Goal: Transaction & Acquisition: Purchase product/service

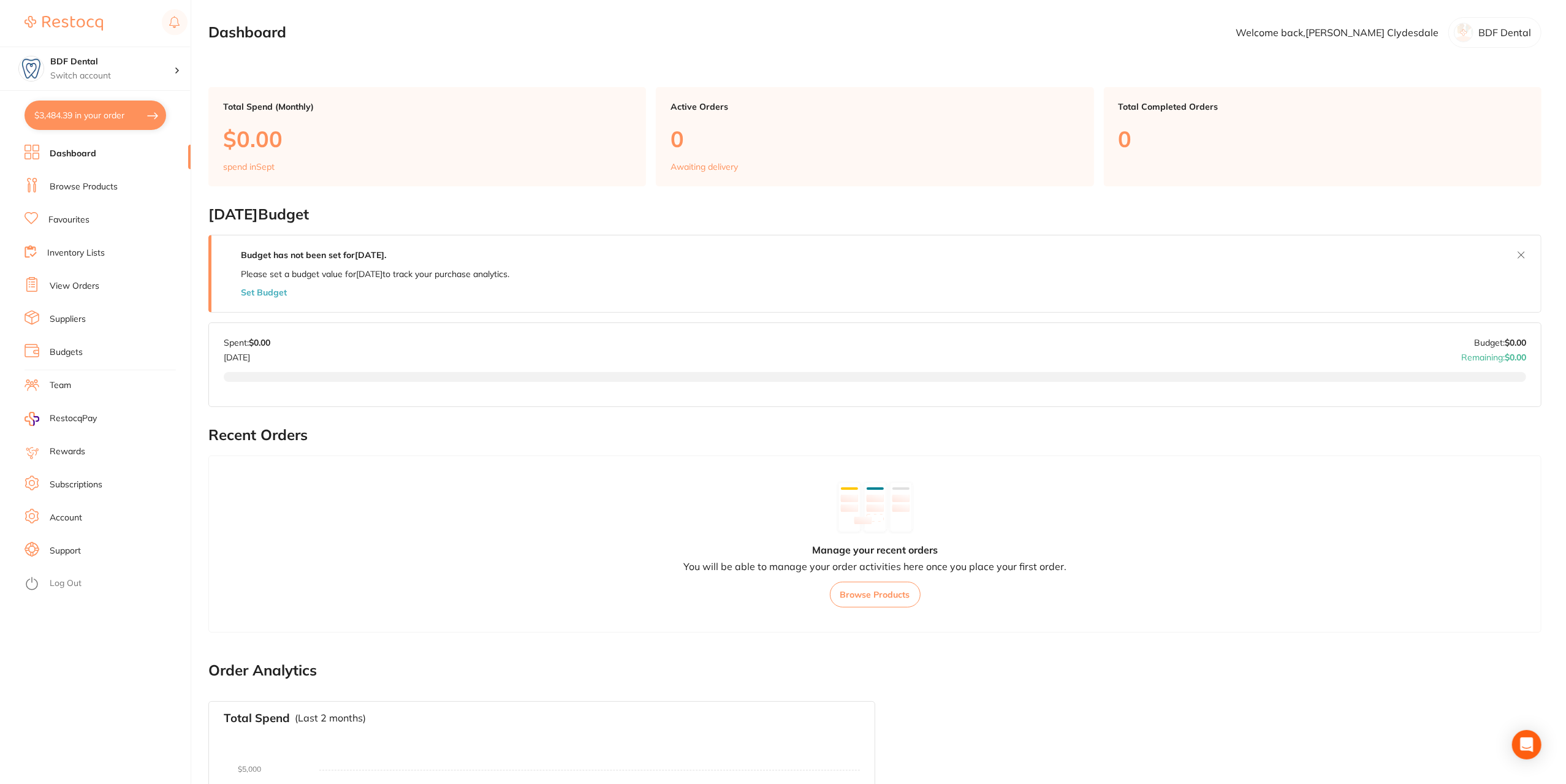
click at [92, 116] on button "$3,484.39 in your order" at bounding box center [95, 115] width 142 height 29
checkbox input "true"
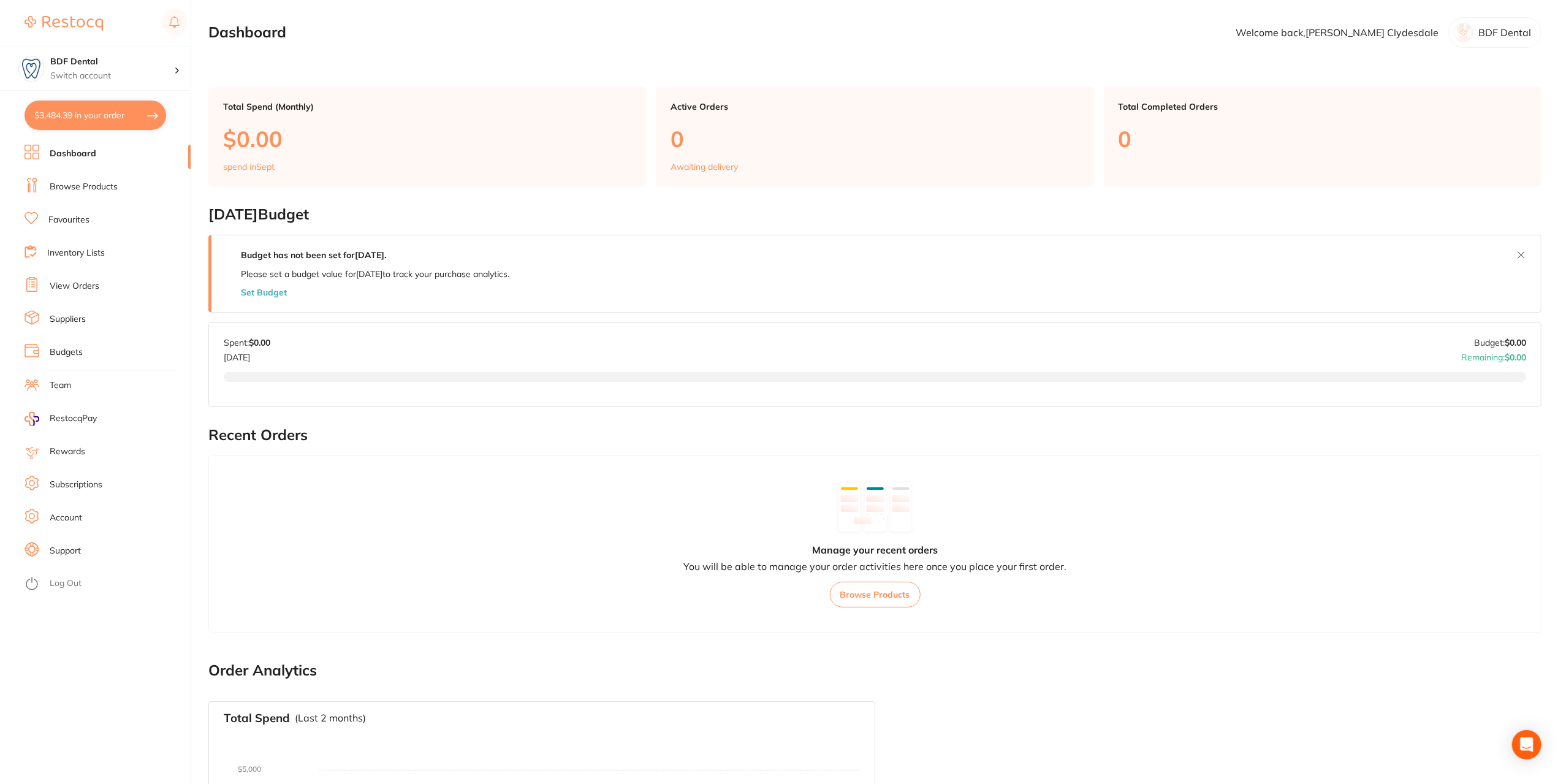
checkbox input "true"
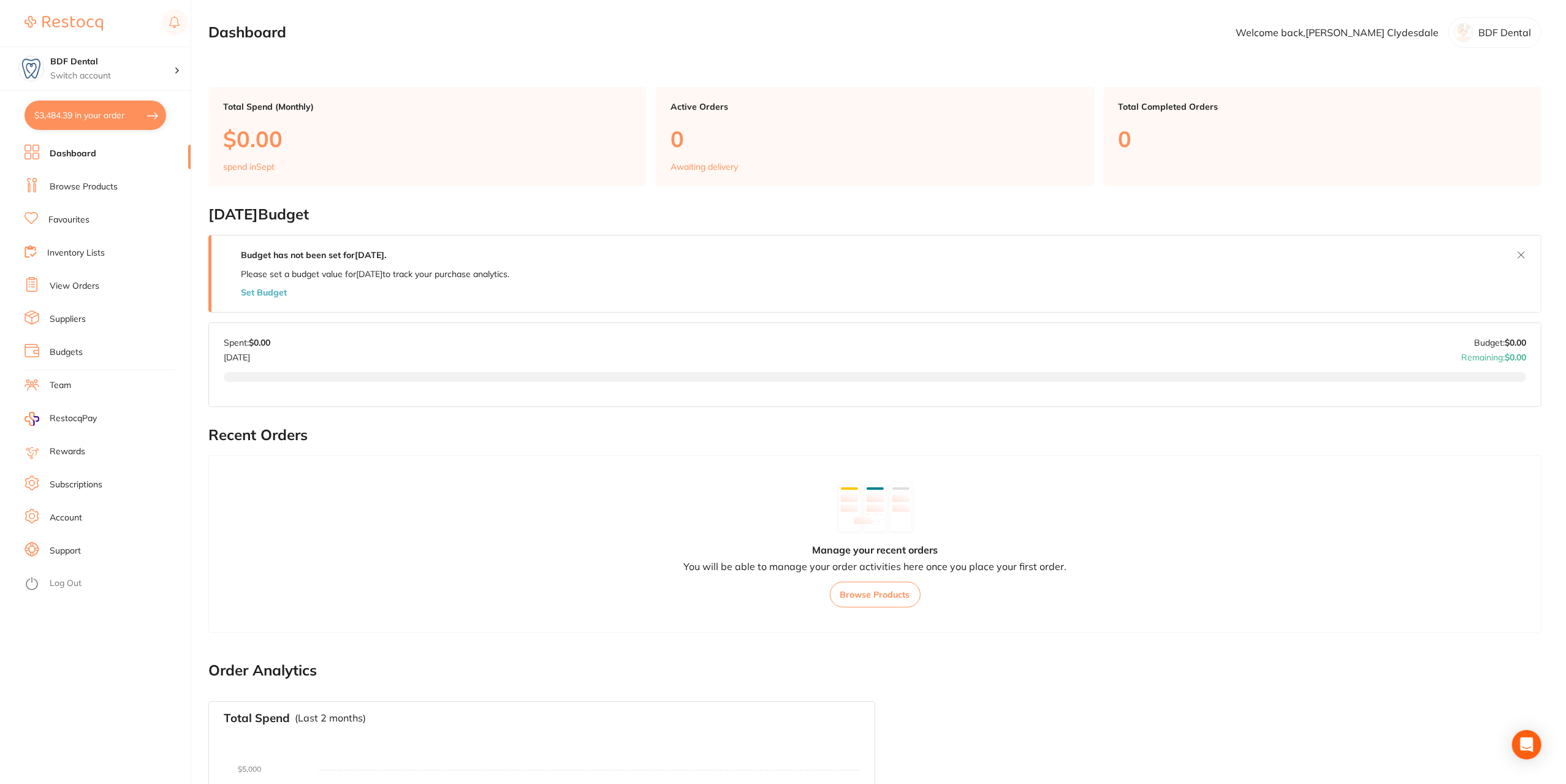
checkbox input "true"
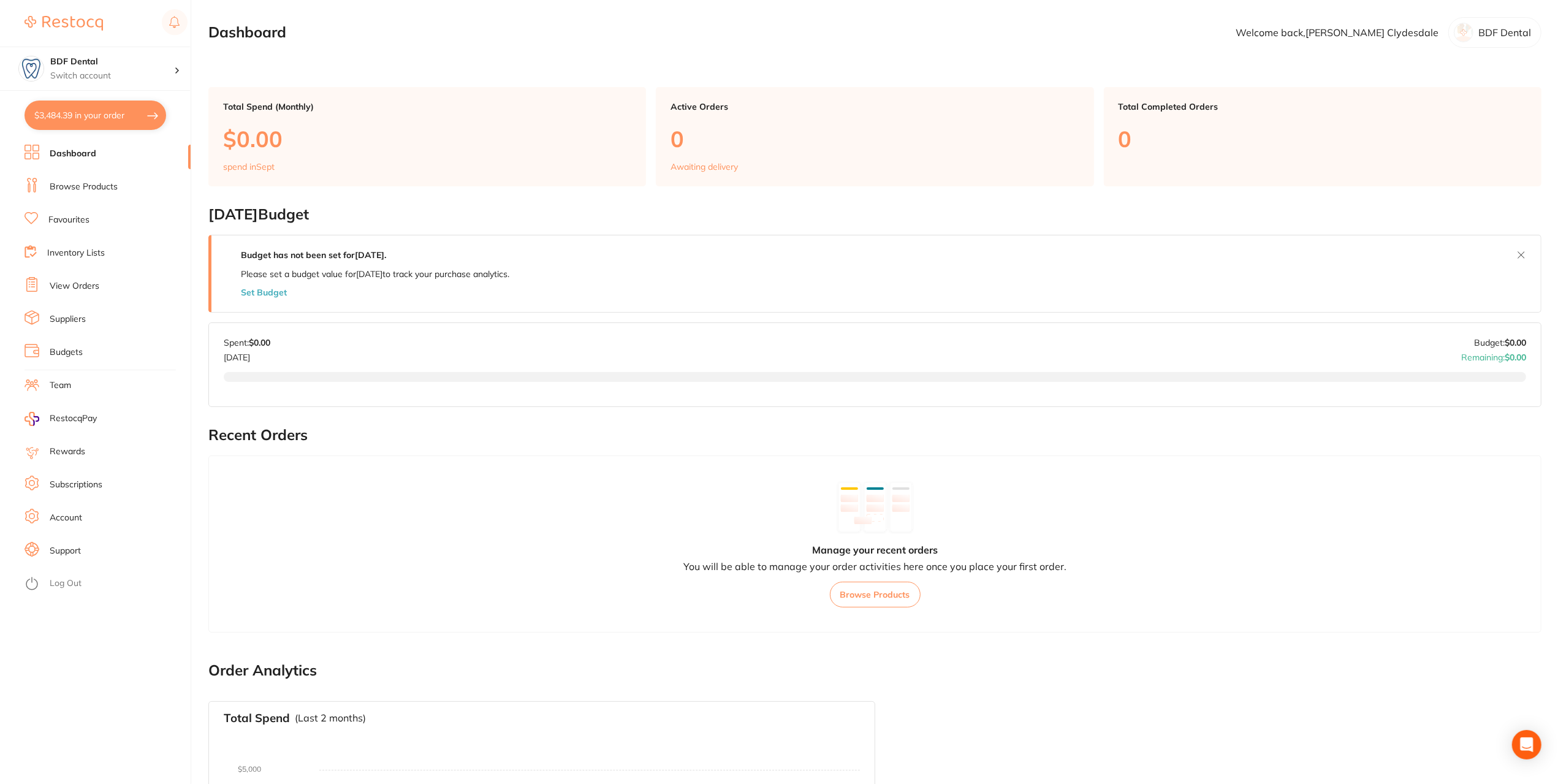
checkbox input "true"
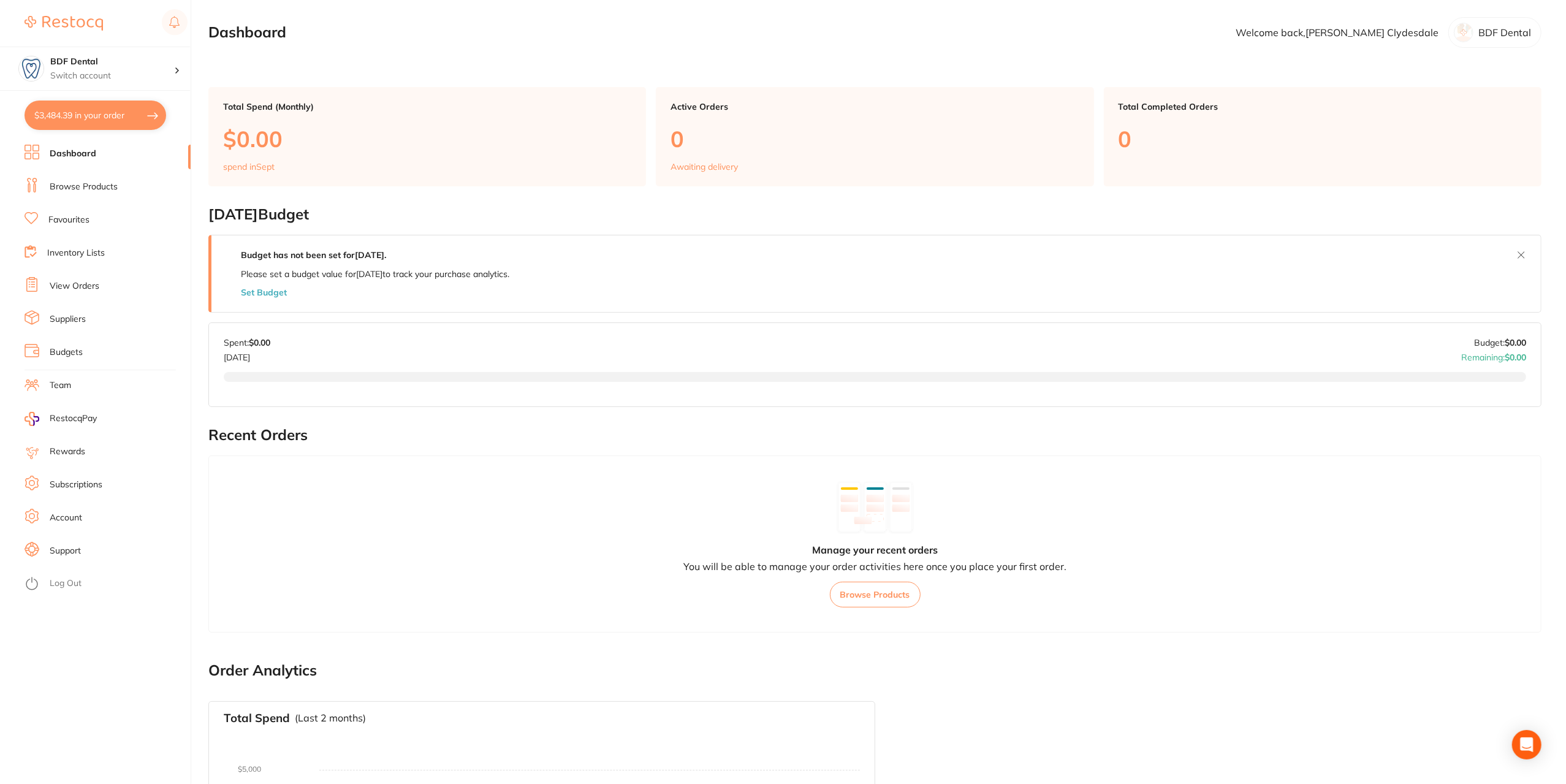
checkbox input "true"
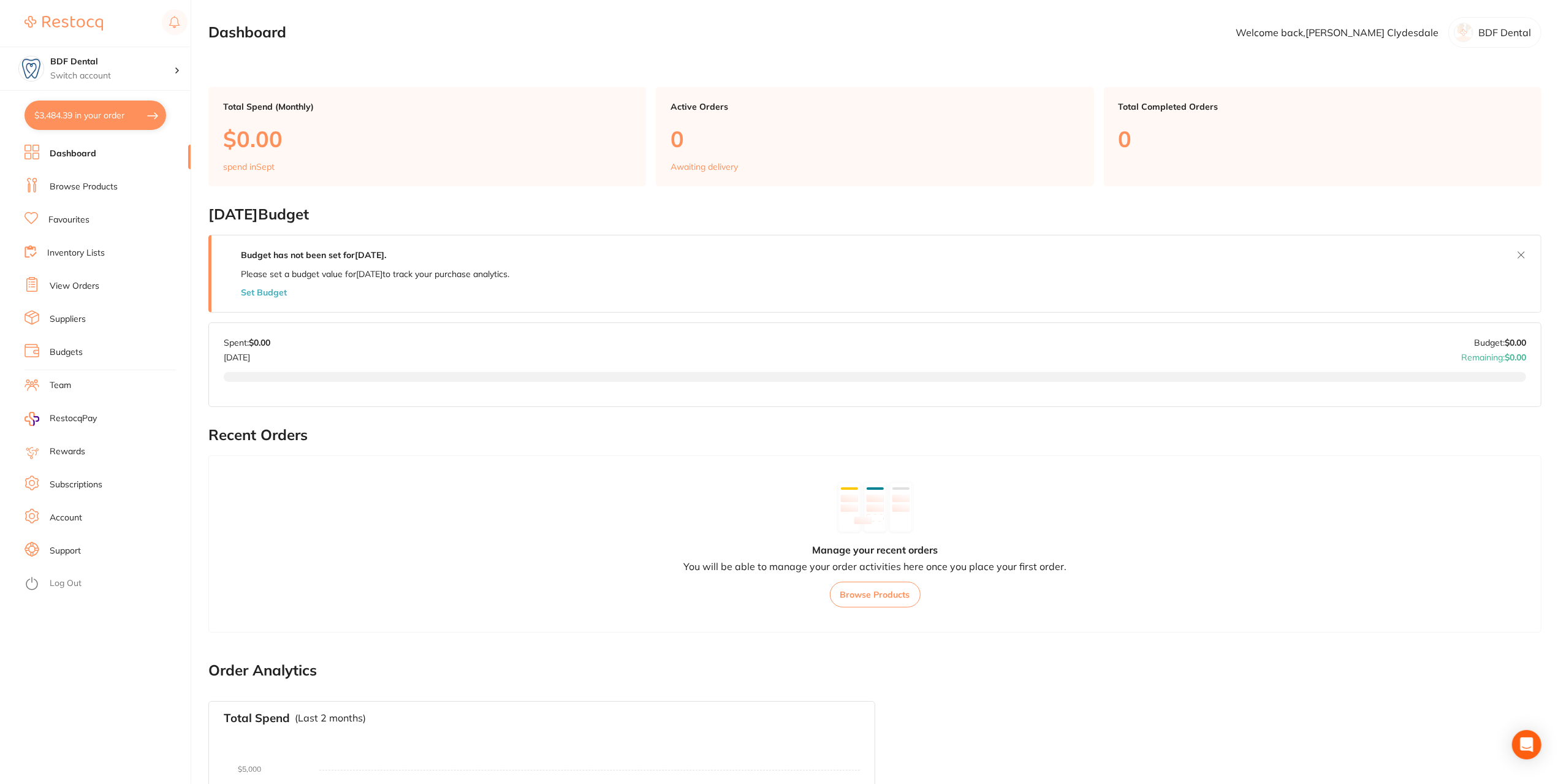
checkbox input "true"
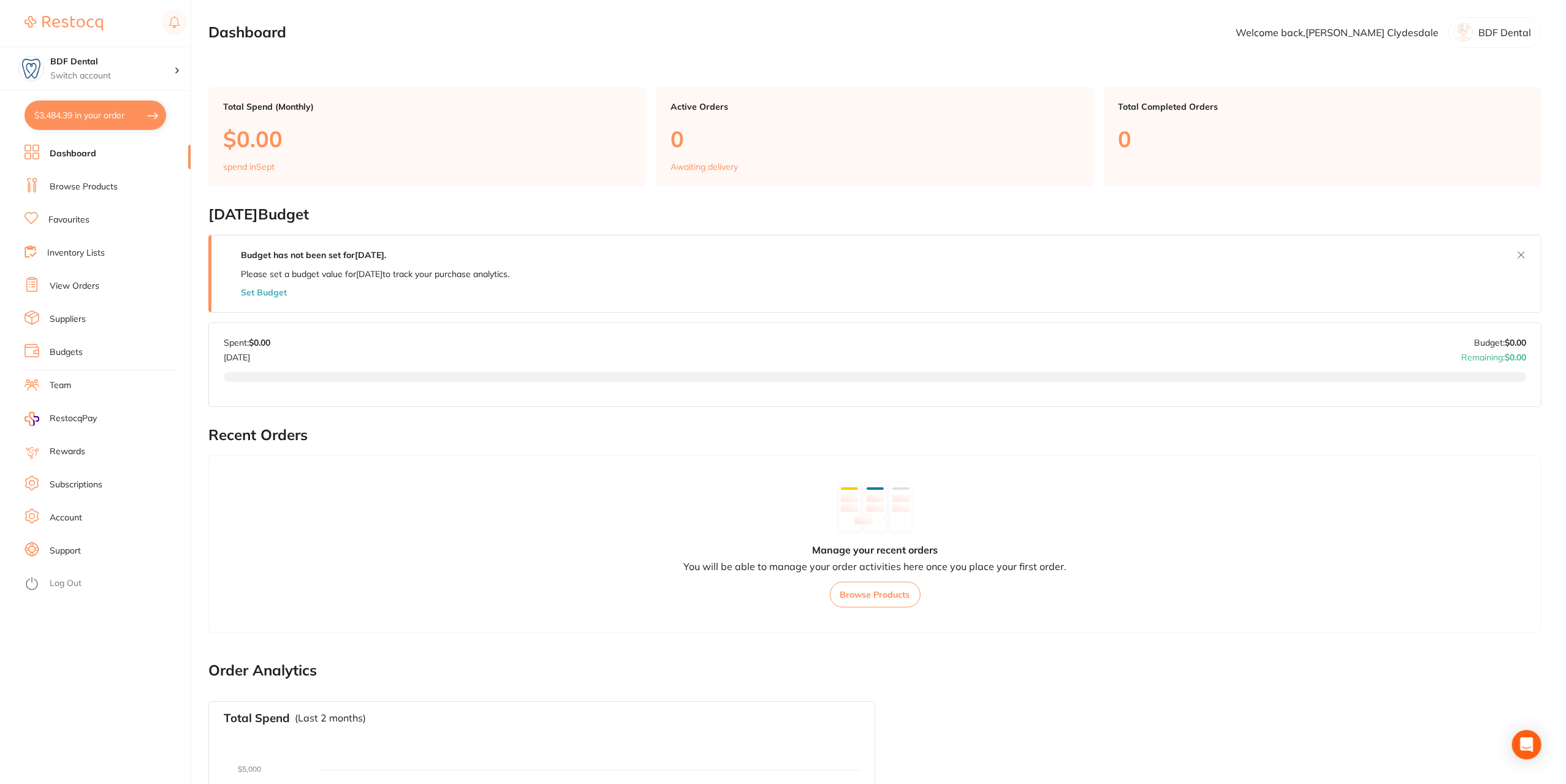
checkbox input "true"
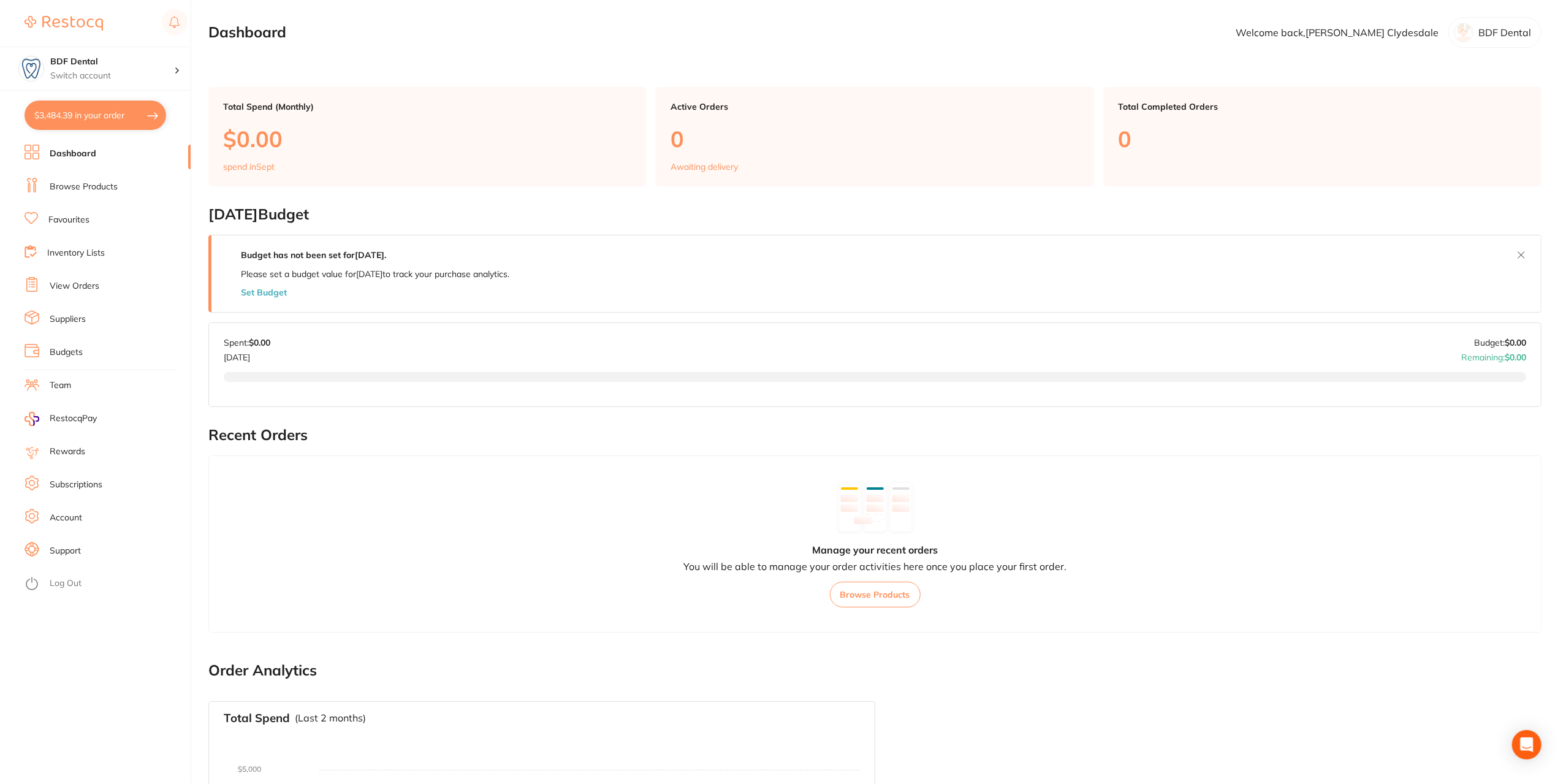
checkbox input "true"
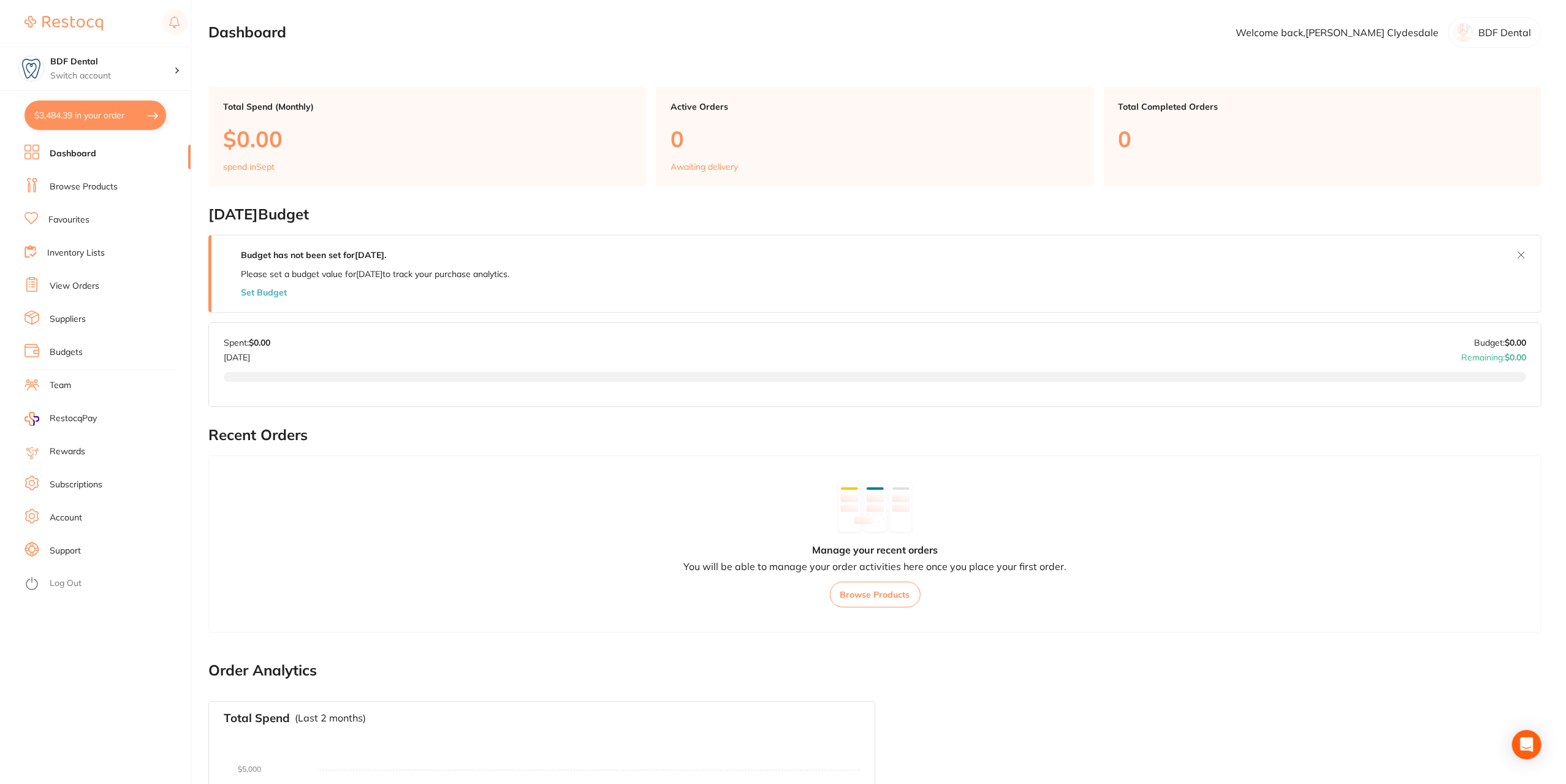
checkbox input "true"
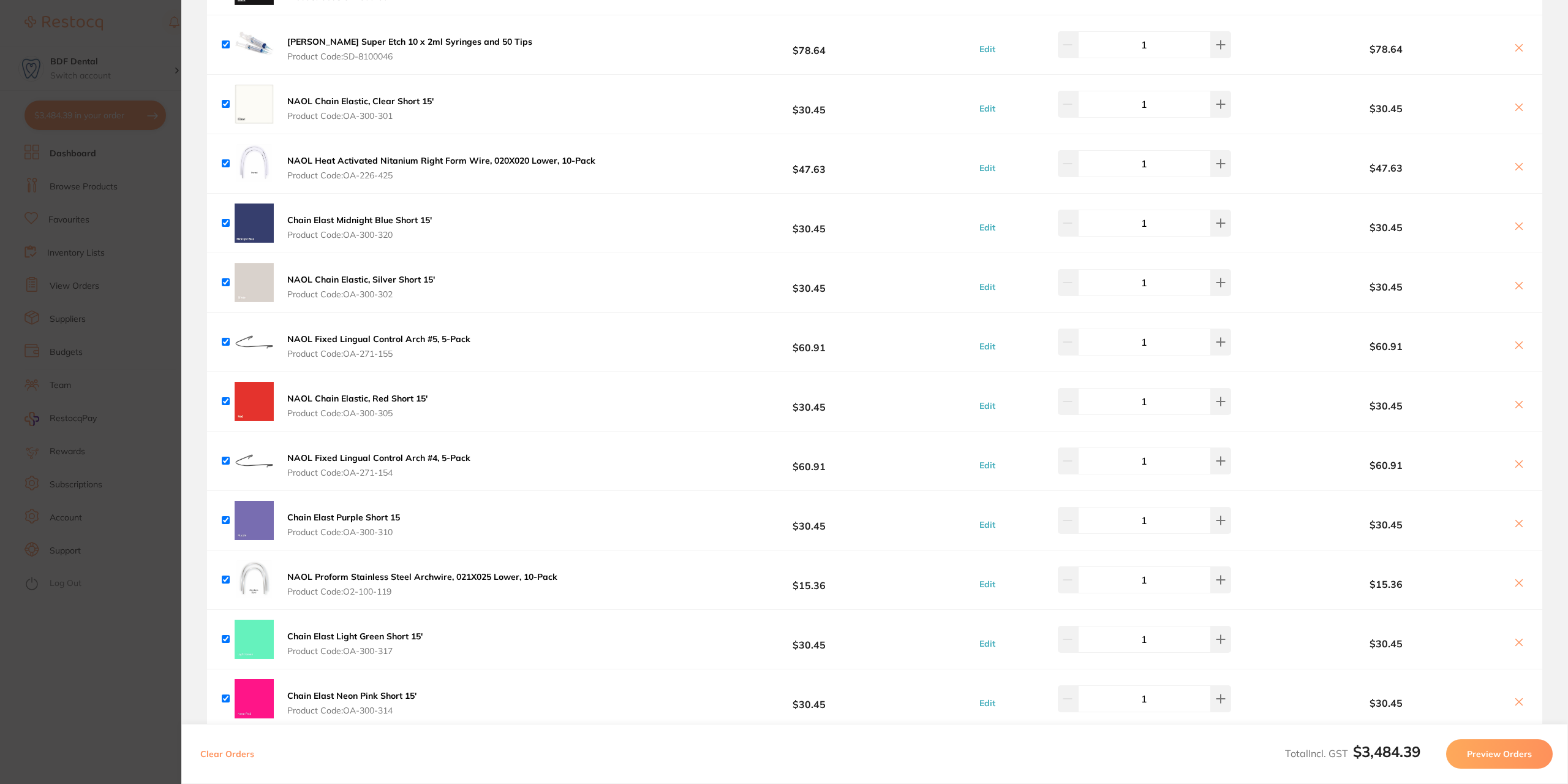
scroll to position [245, 0]
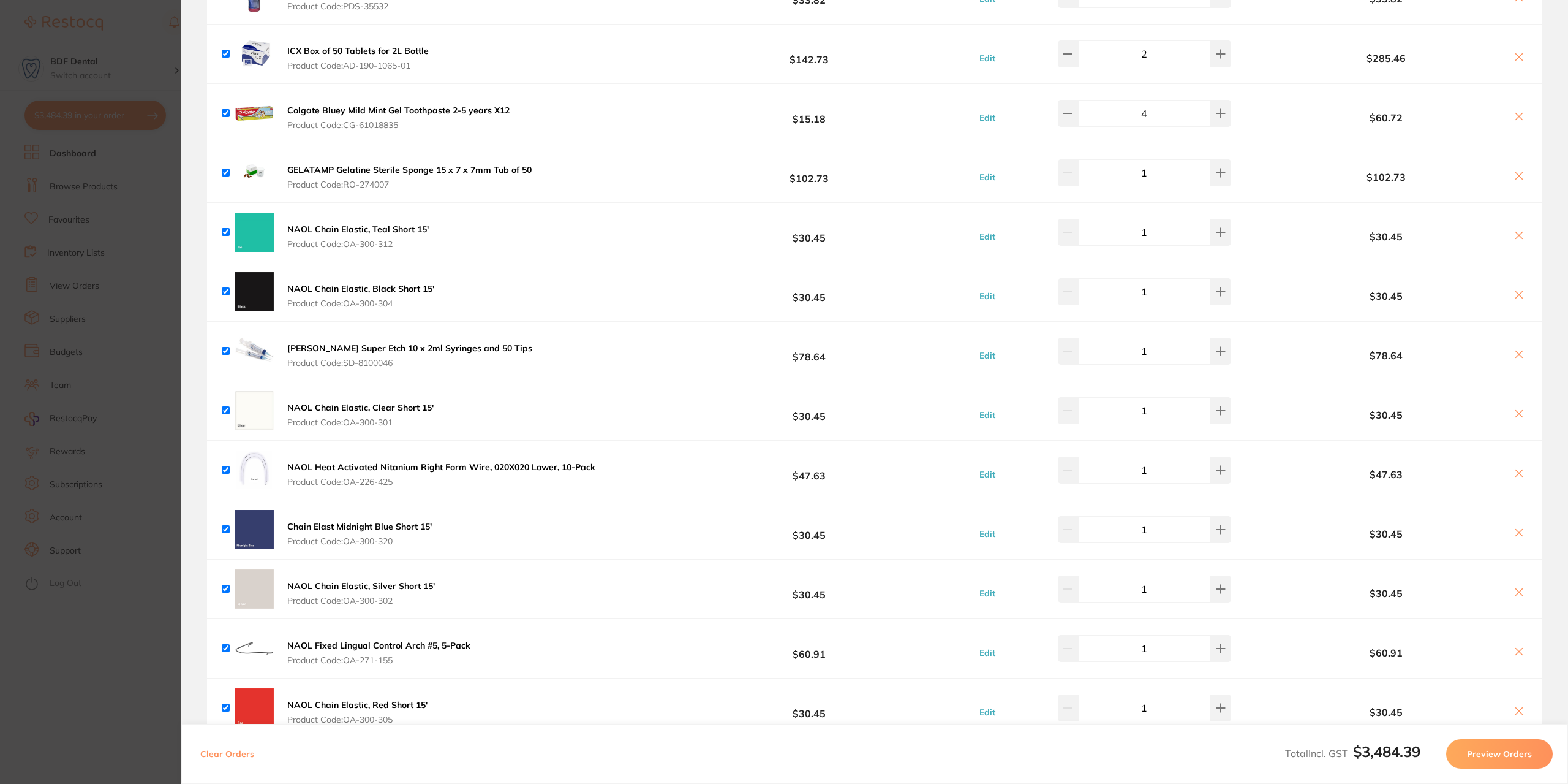
click at [167, 72] on section "Update RRP Set your pre negotiated price for this item. Item Agreed RRP (excl. …" at bounding box center [784, 392] width 1568 height 784
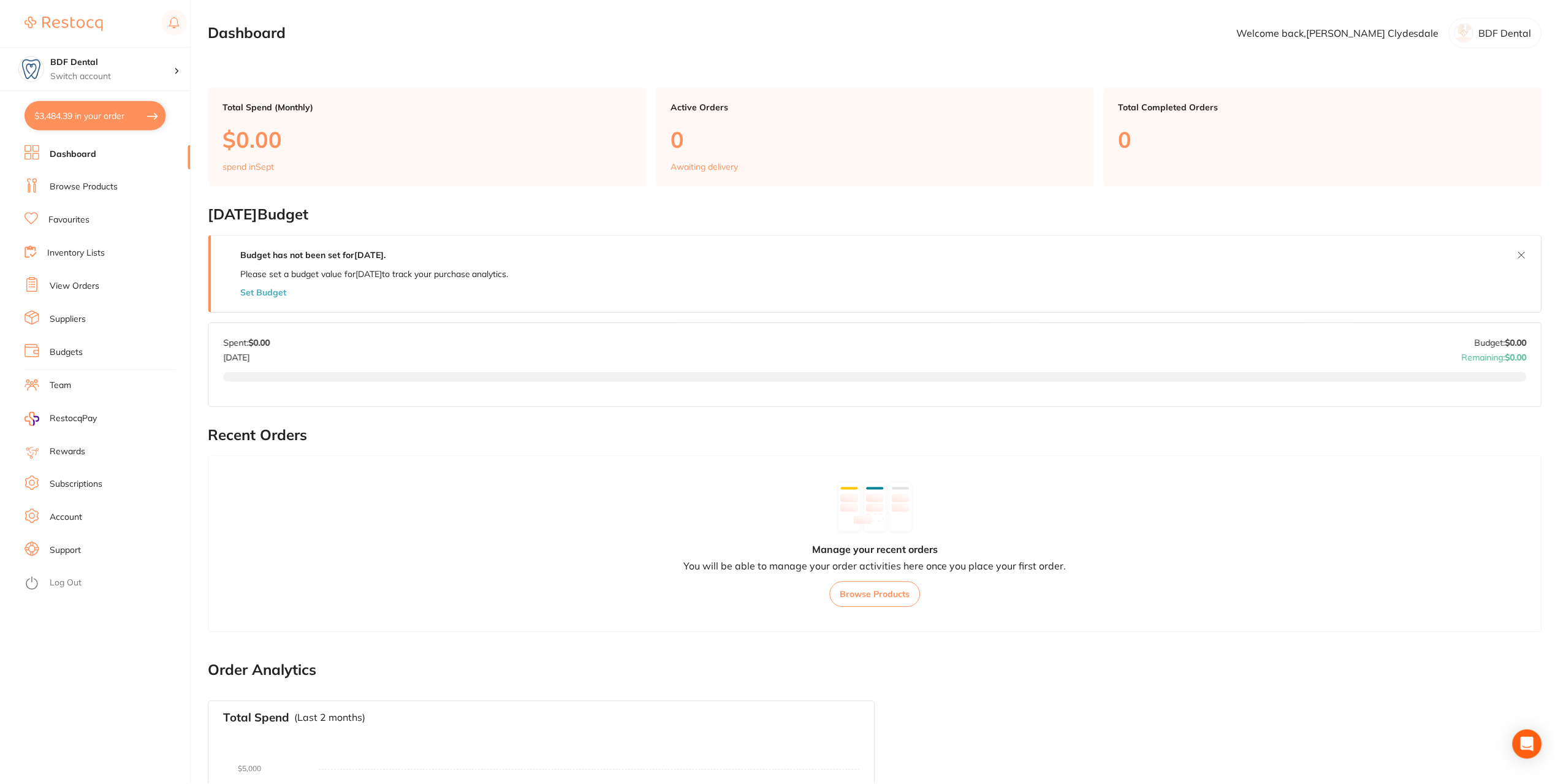
scroll to position [3, 0]
click at [1525, 735] on div "Open Intercom Messenger" at bounding box center [1527, 744] width 33 height 33
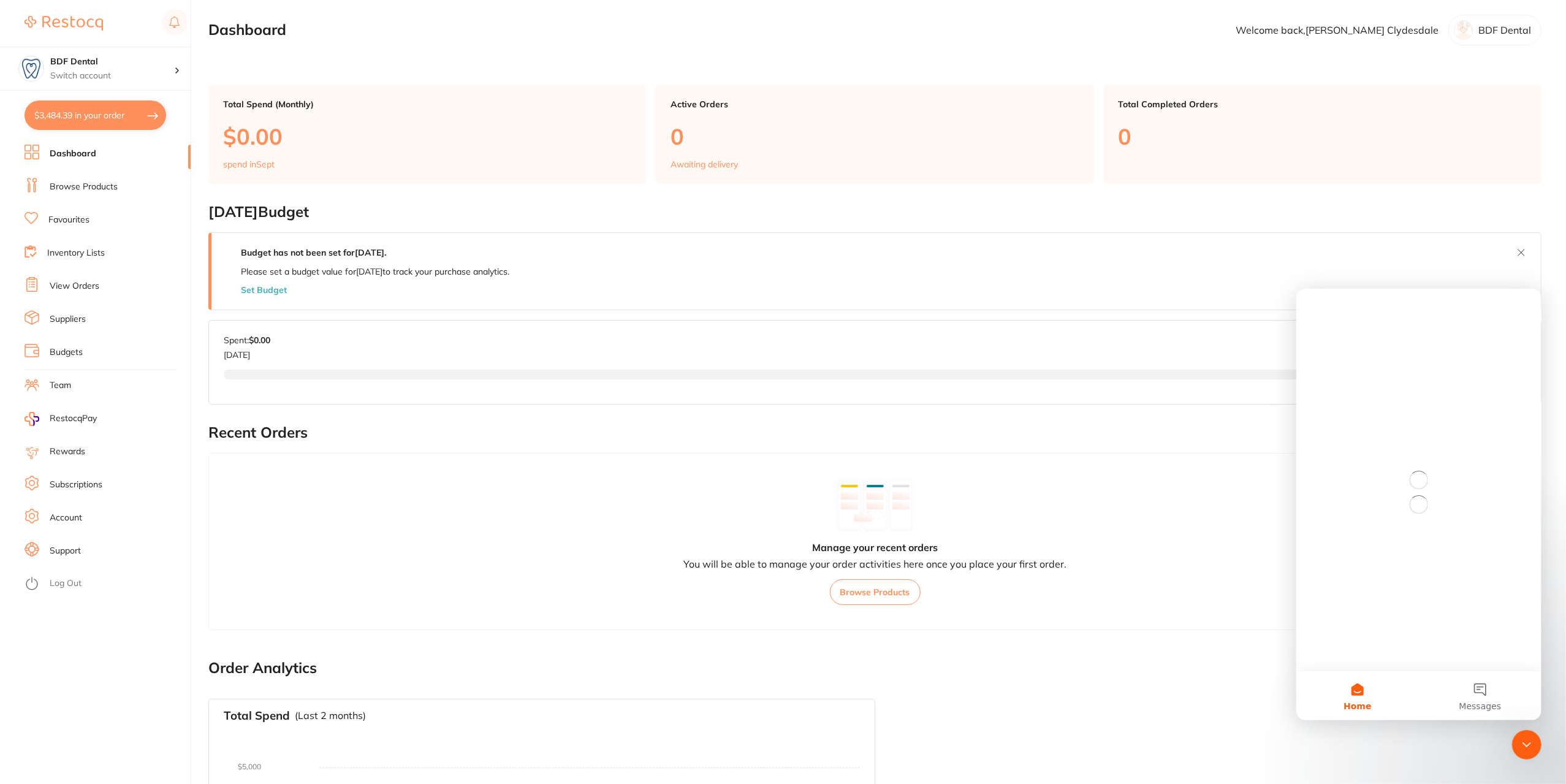
scroll to position [0, 0]
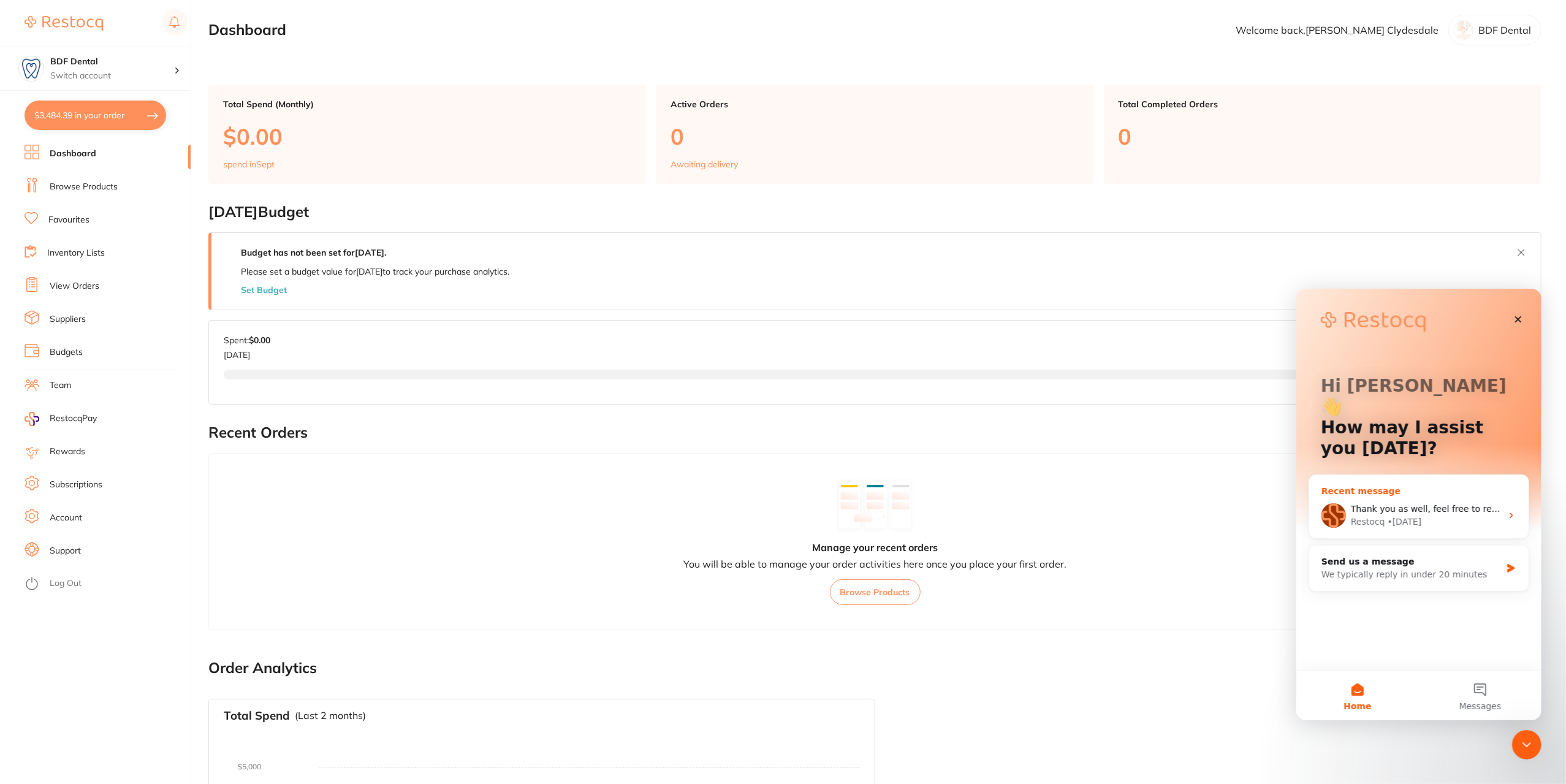
click at [1437, 514] on div "Thank you as well, feel free to reach out to [GEOGRAPHIC_DATA]. Restocq • [DATE]" at bounding box center [1419, 515] width 220 height 45
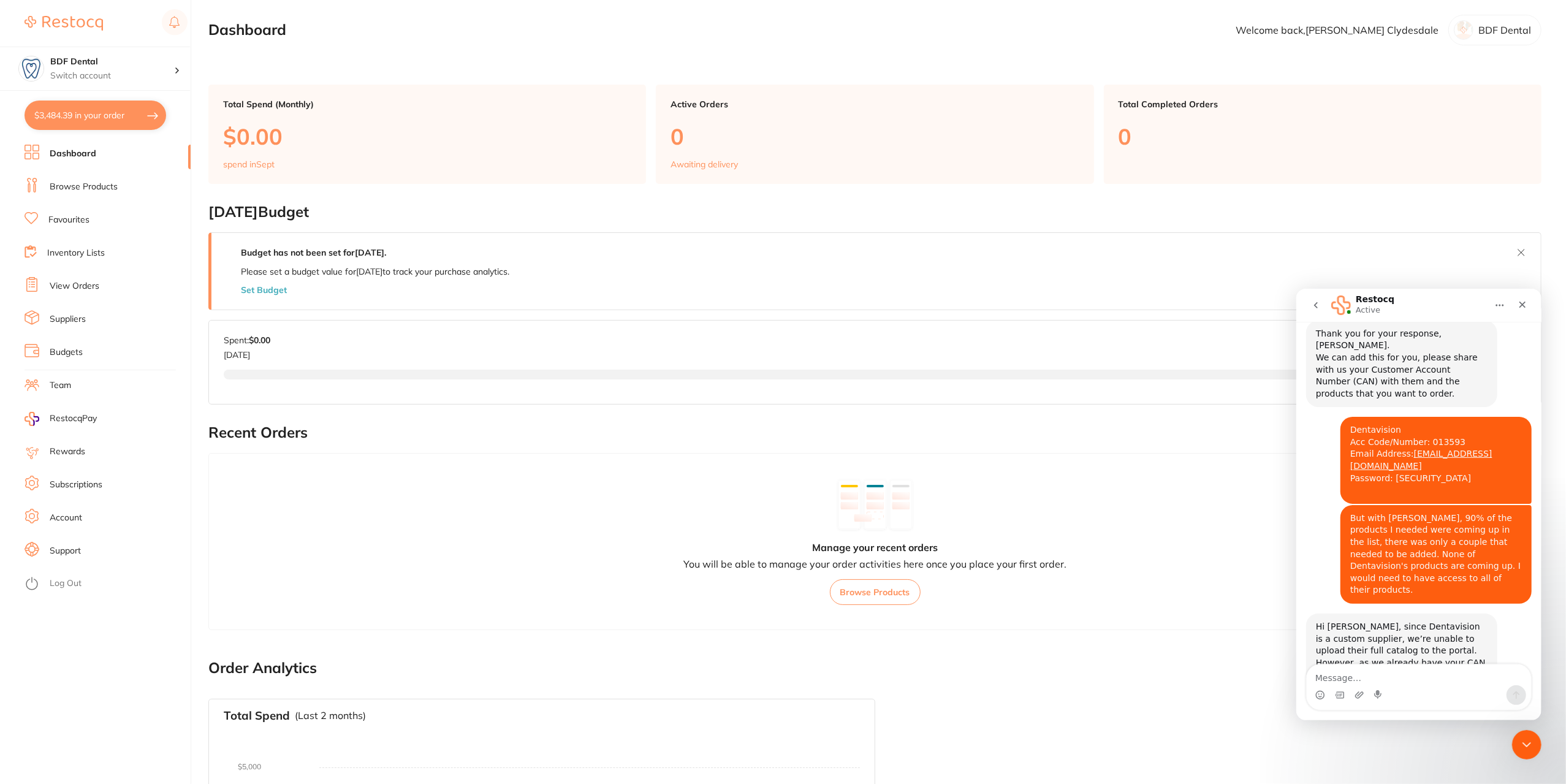
scroll to position [1526, 0]
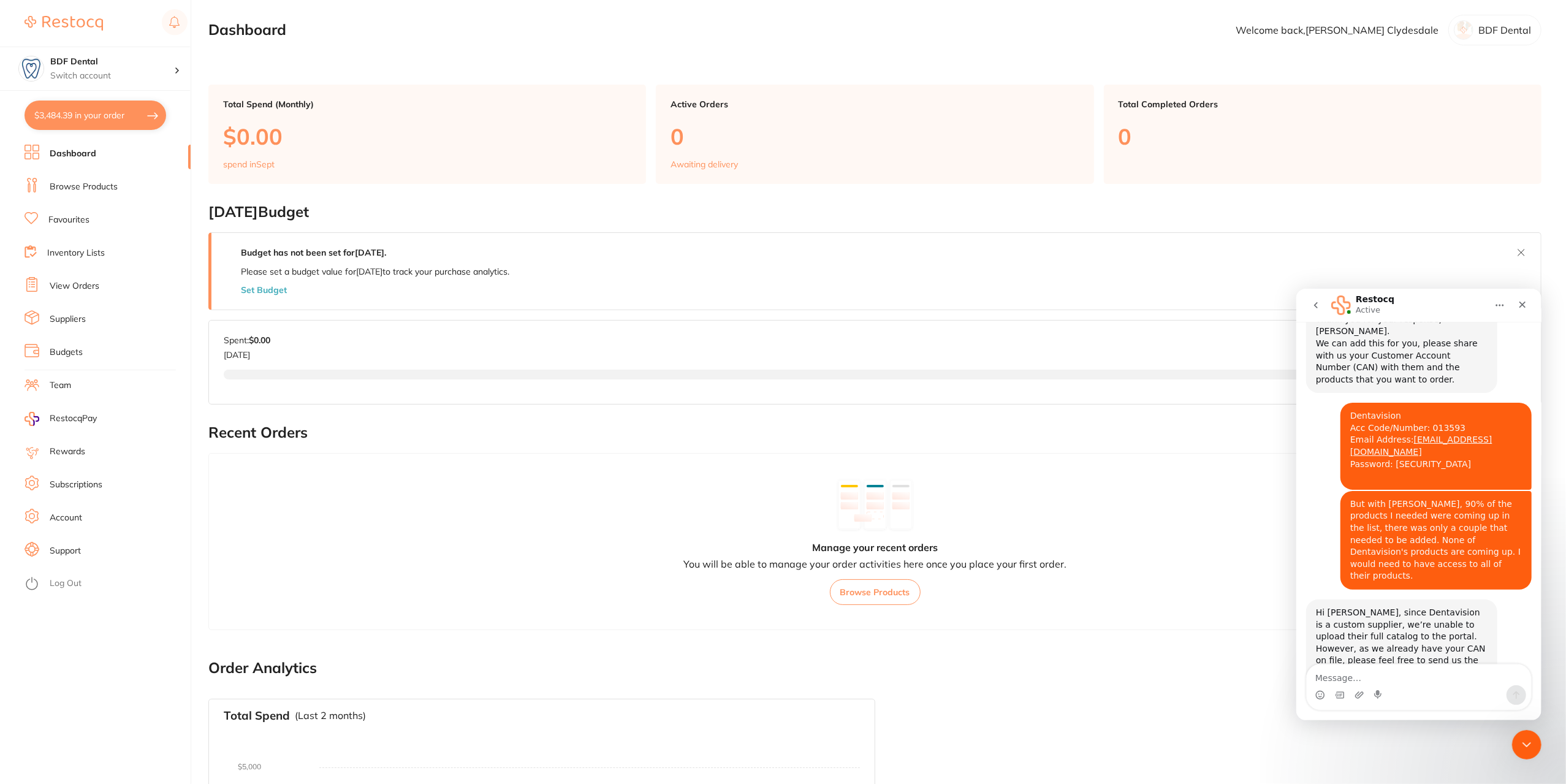
click at [84, 110] on button "$3,484.39 in your order" at bounding box center [95, 115] width 142 height 29
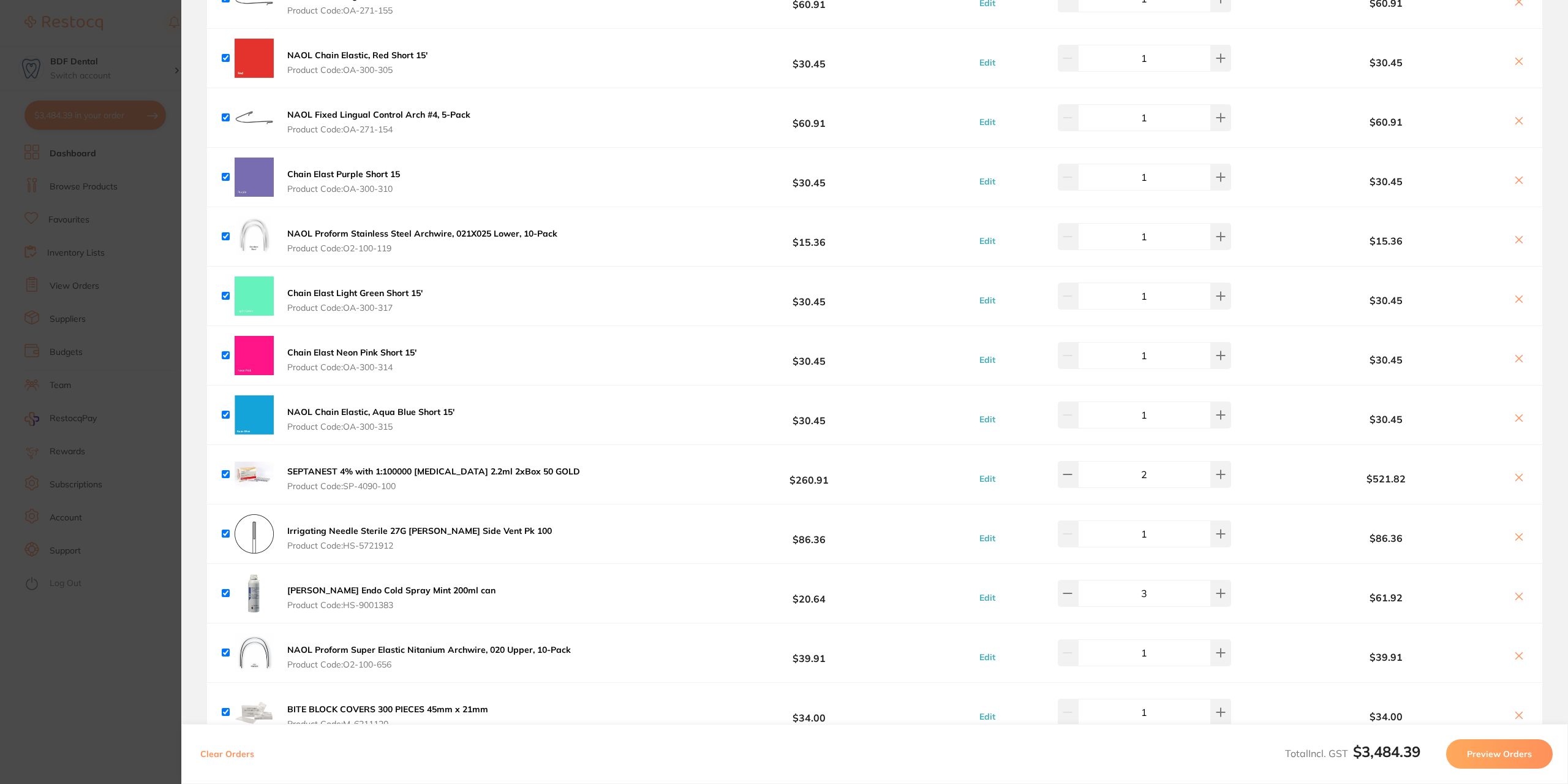
scroll to position [649, 0]
